Goal: Task Accomplishment & Management: Use online tool/utility

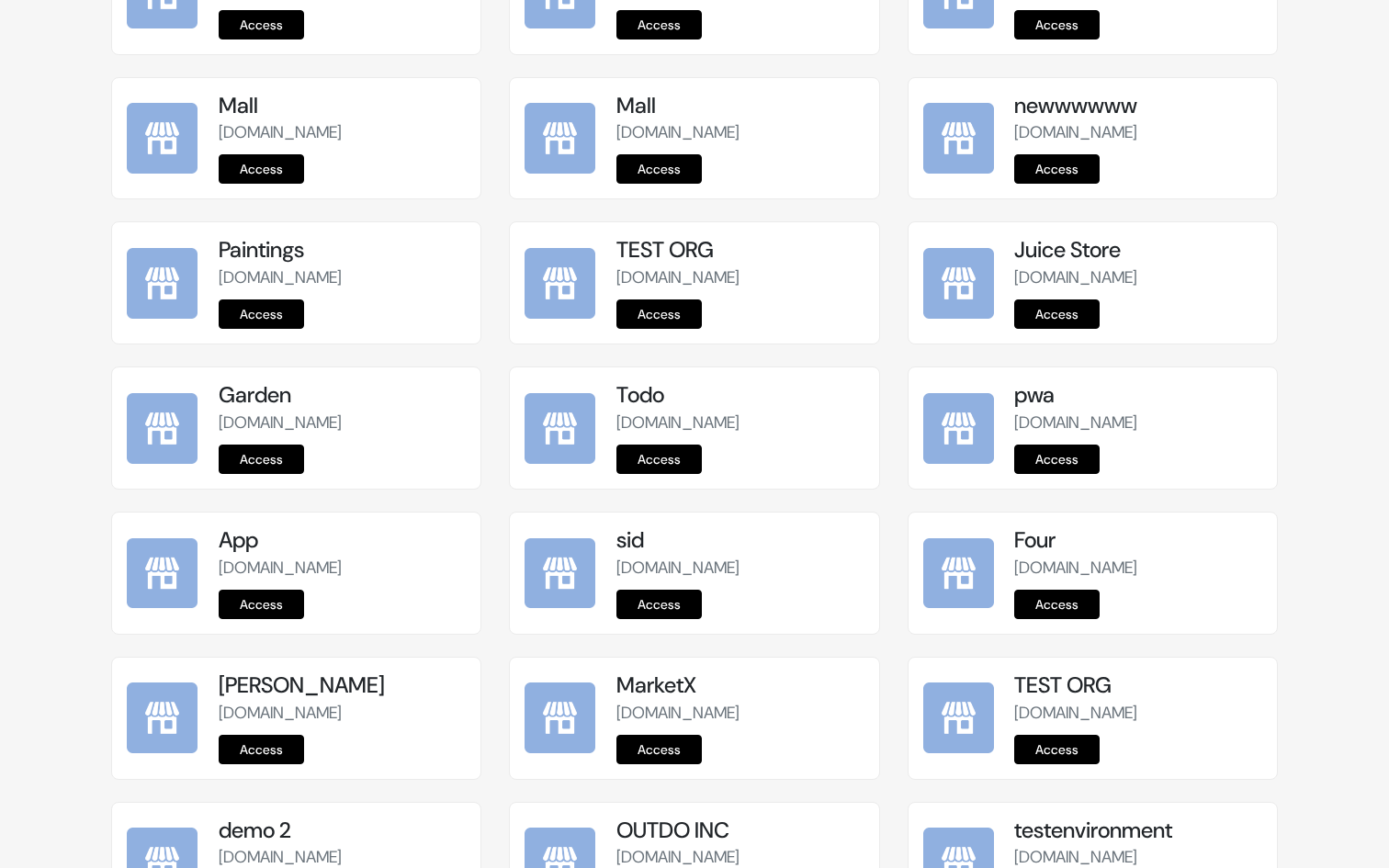
scroll to position [2143, 0]
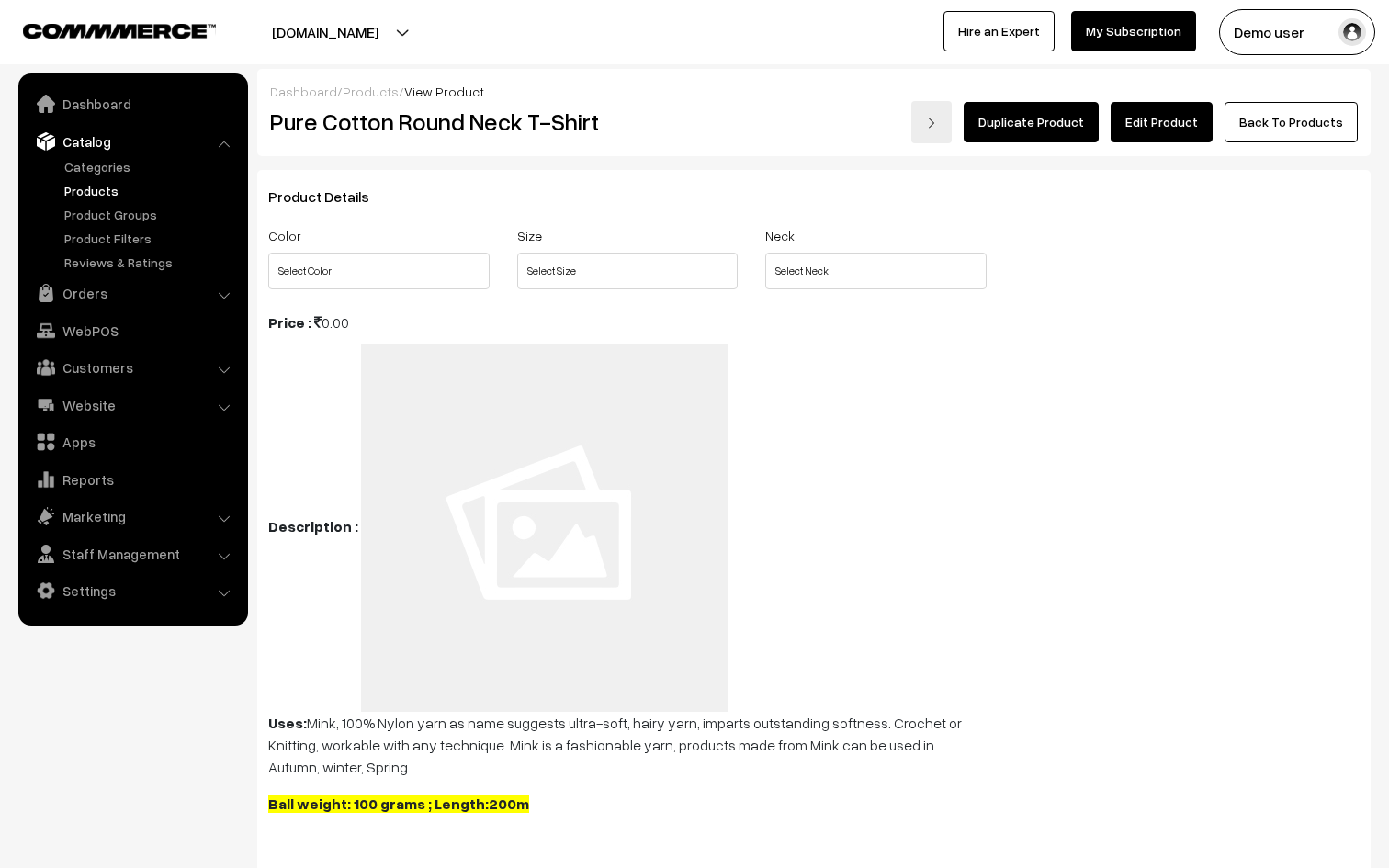
click at [119, 190] on link "Products" at bounding box center [150, 191] width 181 height 19
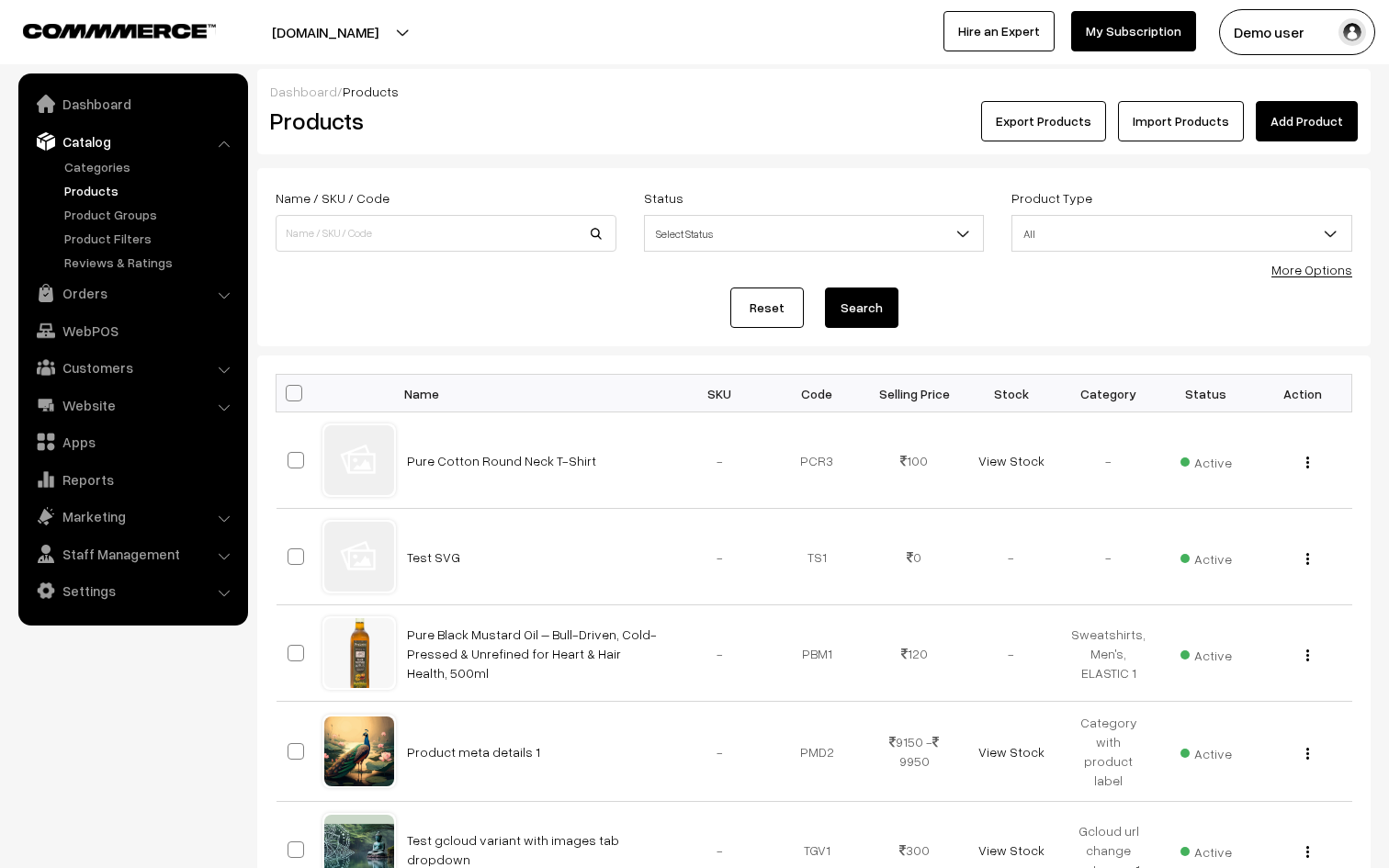
click at [1070, 127] on button "Export Products" at bounding box center [1044, 121] width 125 height 41
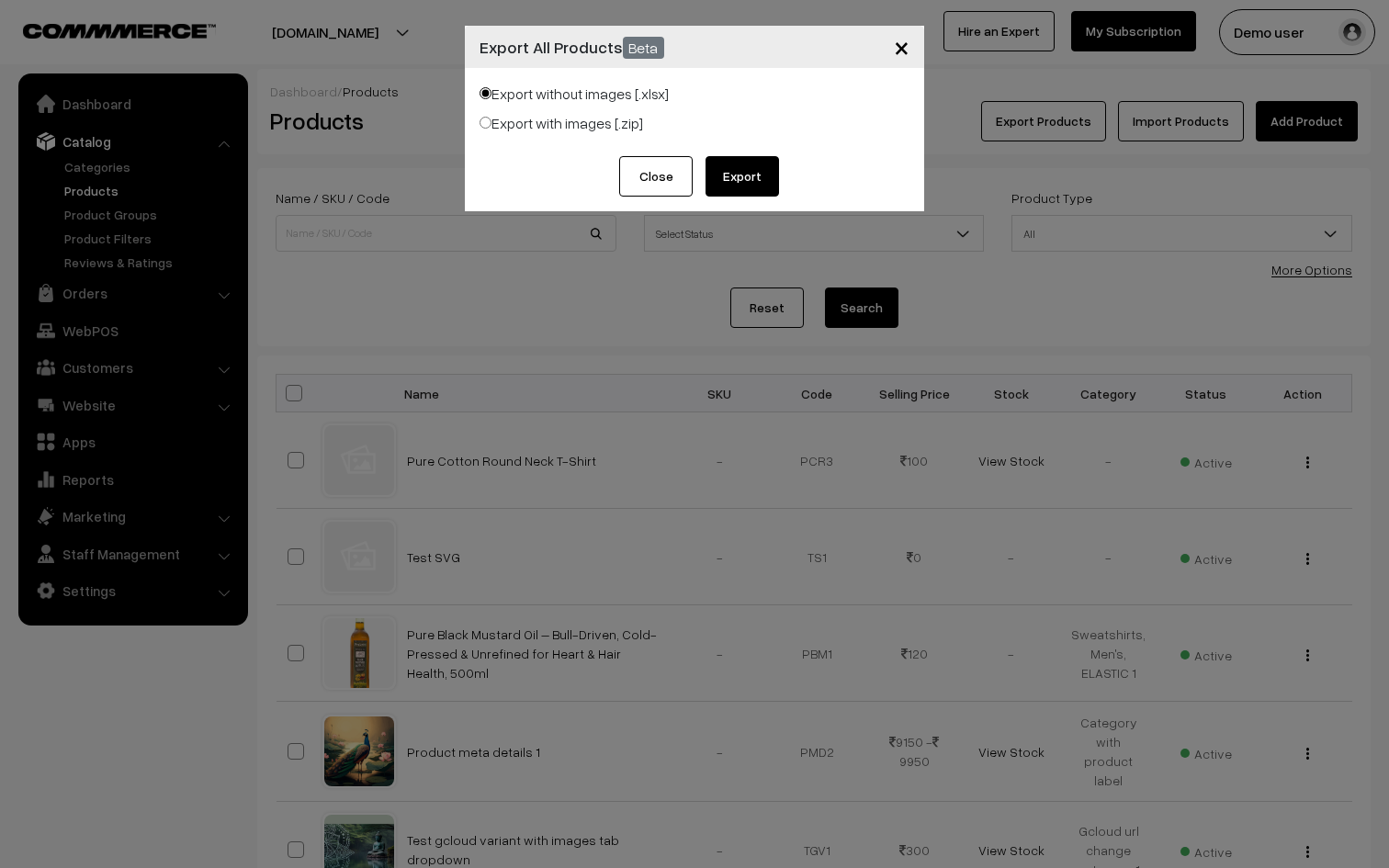
click at [748, 178] on button "Export" at bounding box center [742, 176] width 73 height 41
